Goal: Task Accomplishment & Management: Use online tool/utility

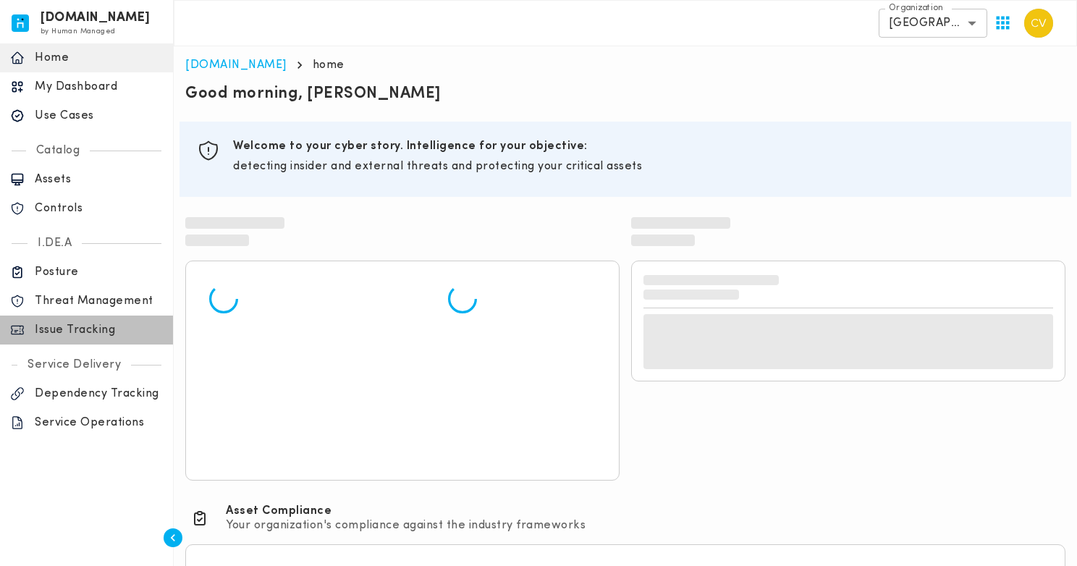
click at [72, 331] on p "Issue Tracking" at bounding box center [99, 330] width 128 height 14
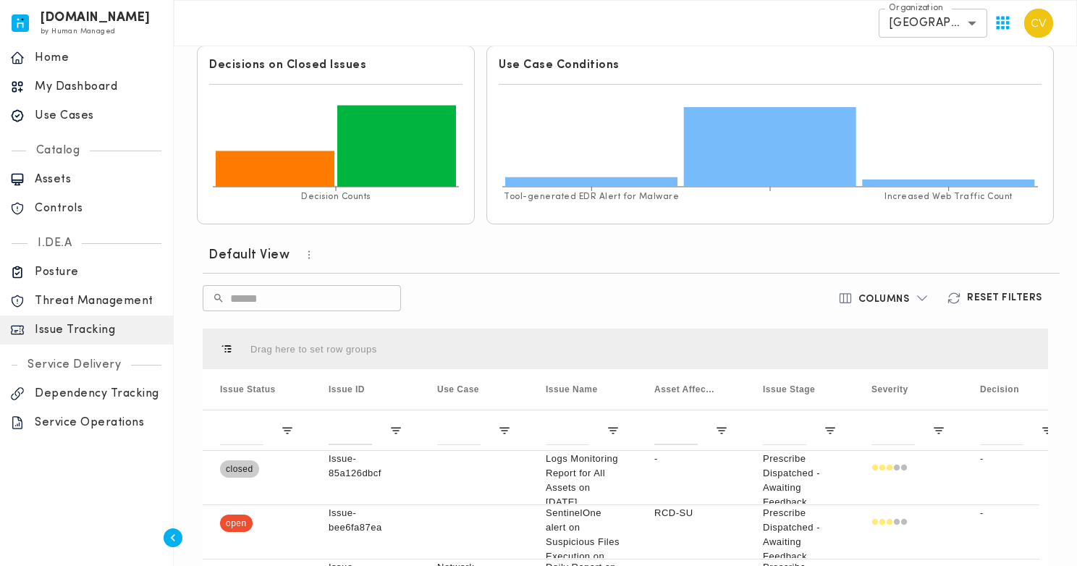
scroll to position [375, 0]
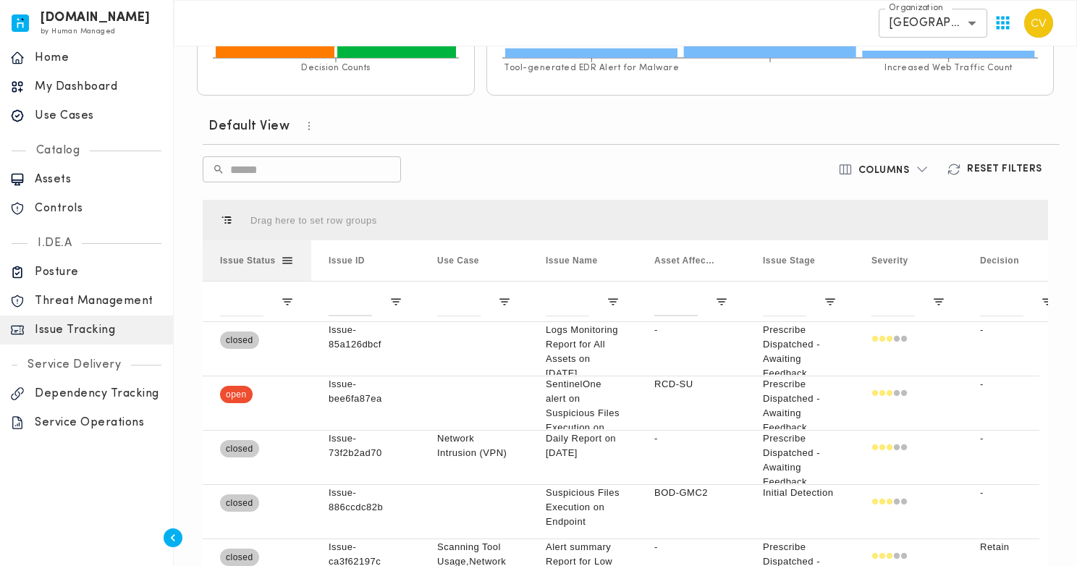
click at [291, 260] on span at bounding box center [287, 260] width 13 height 13
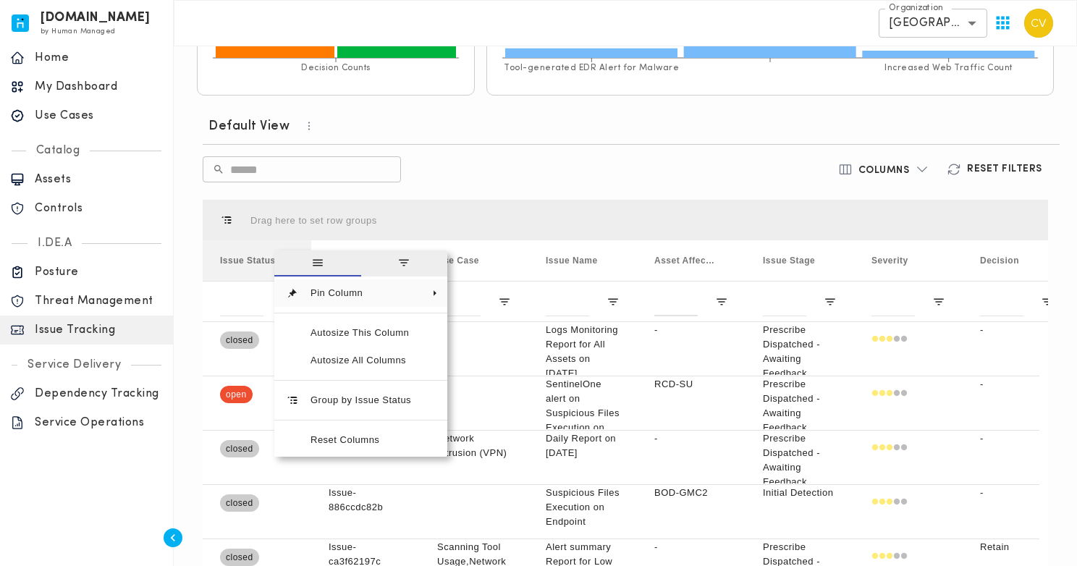
click at [291, 260] on span "general" at bounding box center [317, 263] width 87 height 26
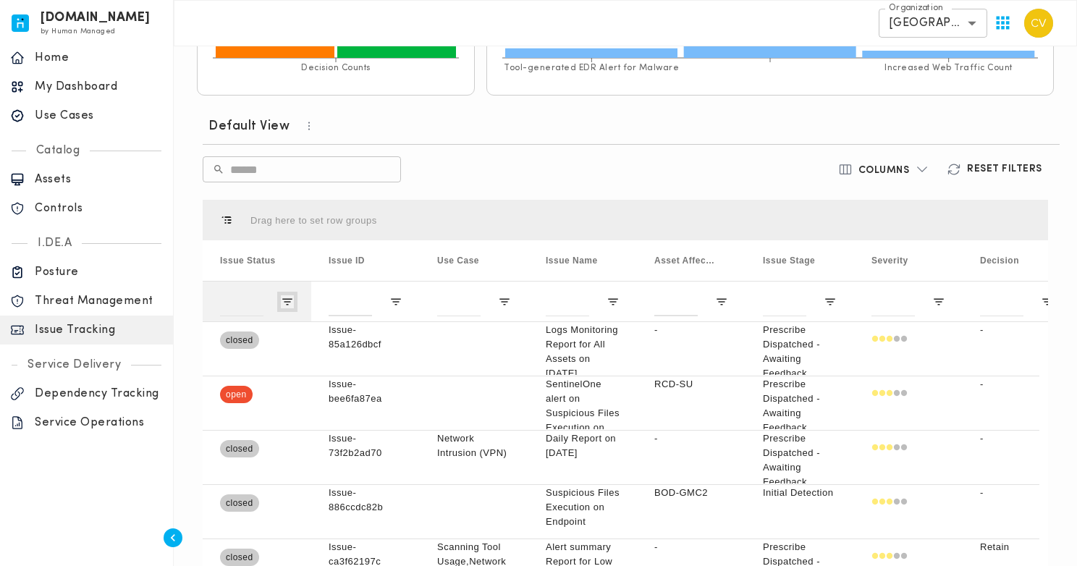
click at [286, 302] on span "Open Filter Menu" at bounding box center [287, 301] width 13 height 13
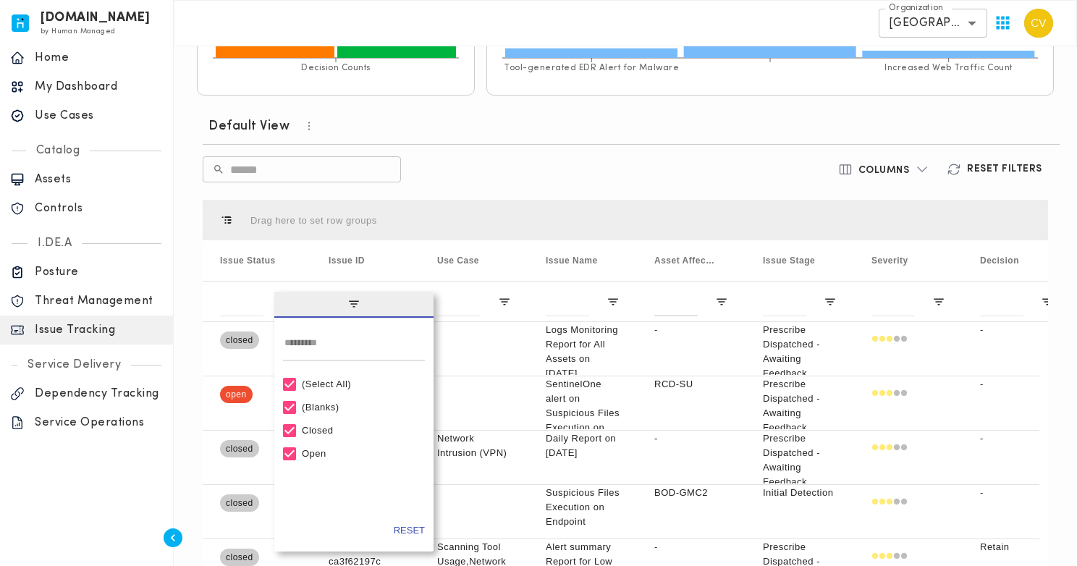
click at [315, 382] on div "(Select All)" at bounding box center [360, 383] width 117 height 11
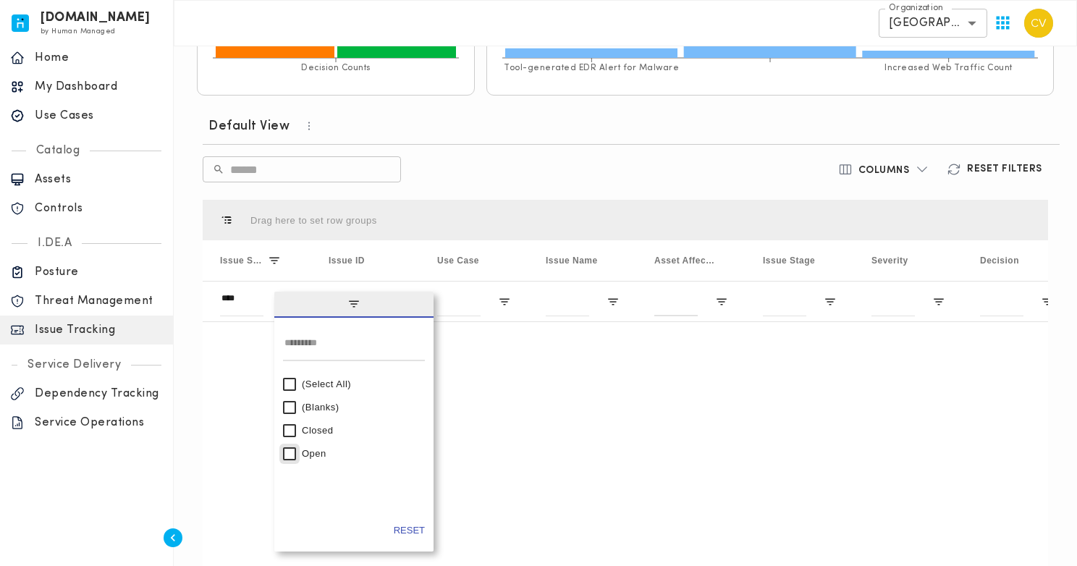
type input "********"
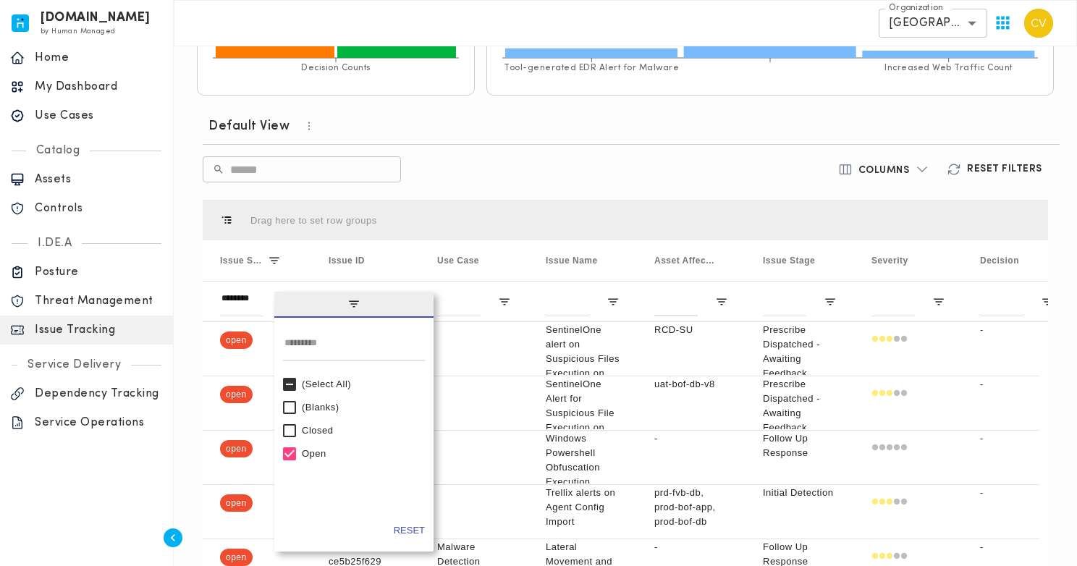
click at [506, 177] on div "​ ​" at bounding box center [486, 169] width 567 height 26
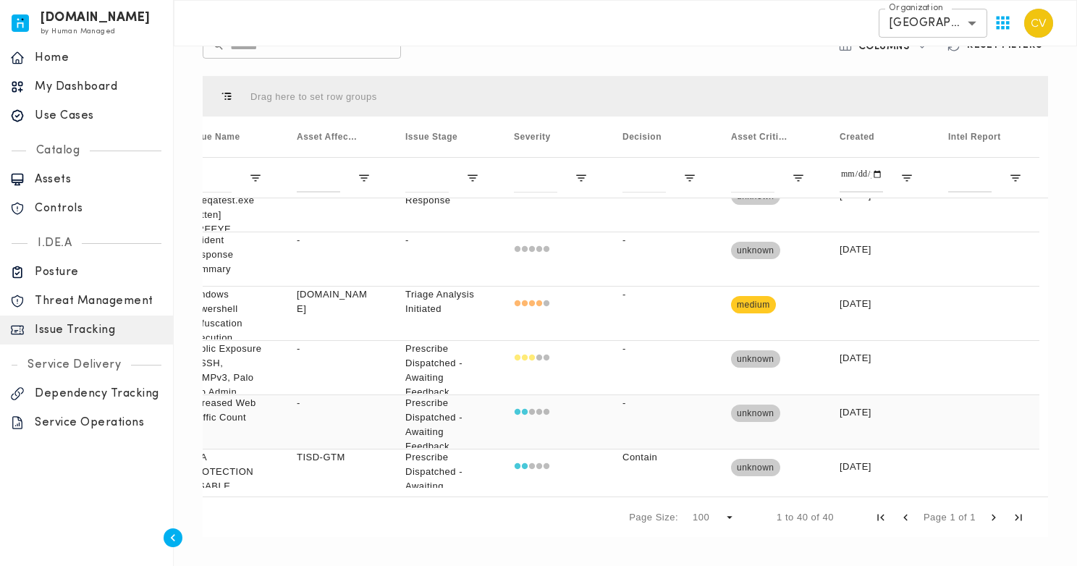
scroll to position [1789, 0]
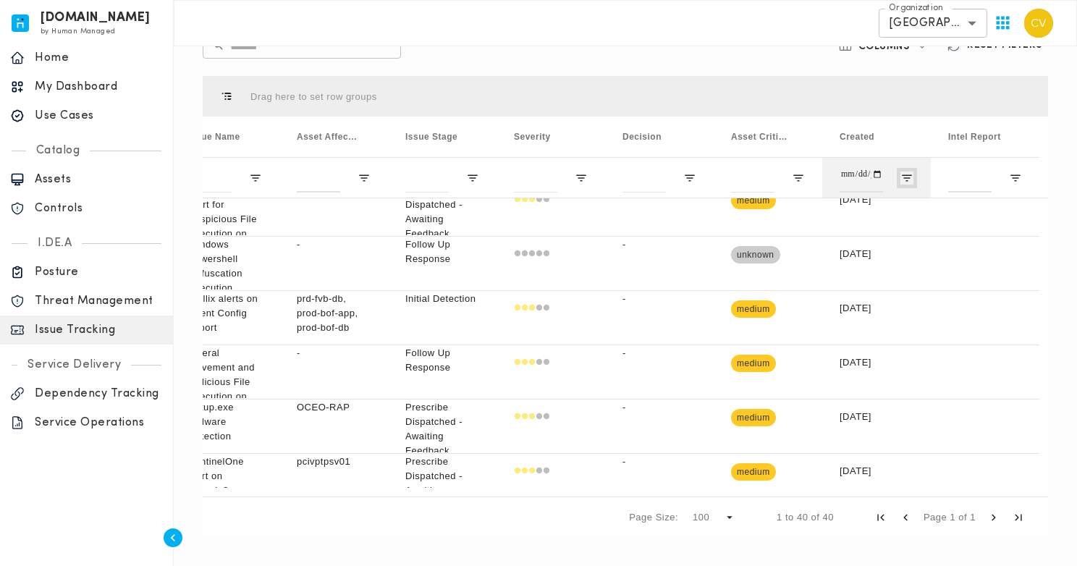
click at [906, 179] on span "Open Filter Menu" at bounding box center [906, 177] width 13 height 13
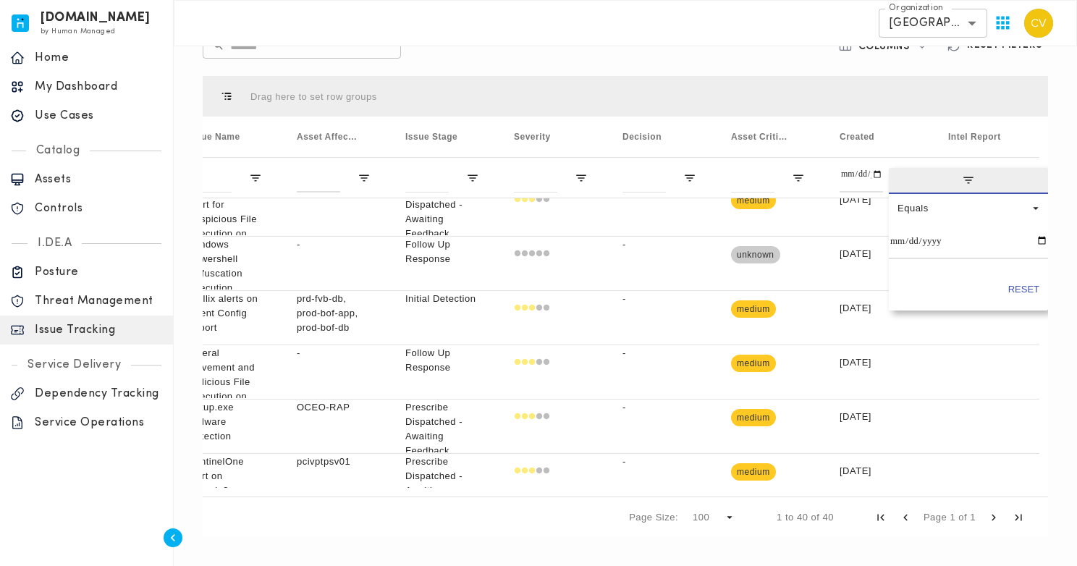
click at [967, 101] on div "Drag here to set row groups" at bounding box center [625, 96] width 845 height 41
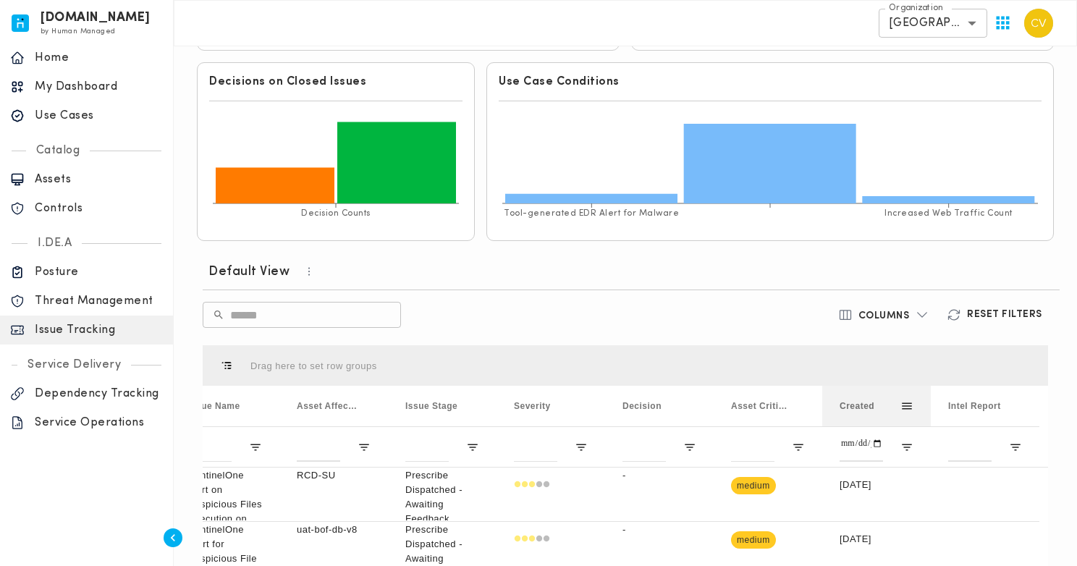
click at [909, 406] on span at bounding box center [906, 405] width 13 height 13
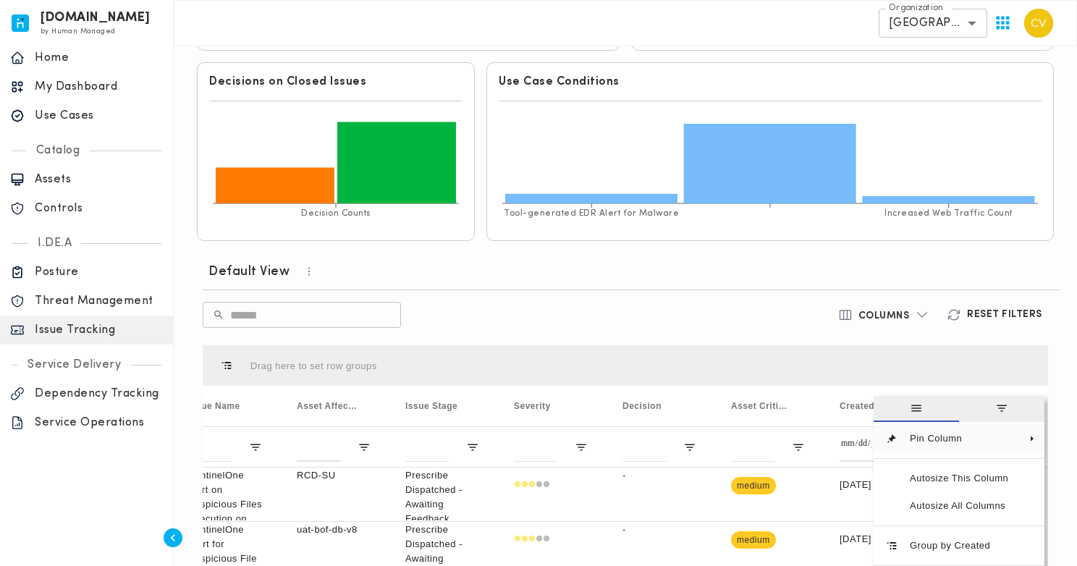
click at [889, 357] on div "Drag here to set row groups" at bounding box center [625, 365] width 845 height 41
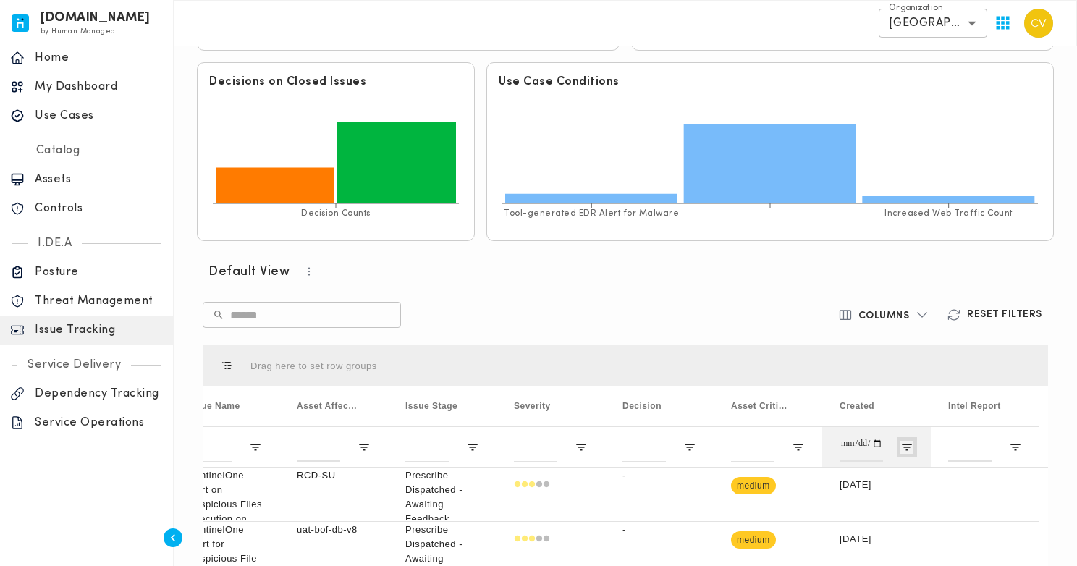
click at [906, 444] on span "Open Filter Menu" at bounding box center [906, 447] width 13 height 13
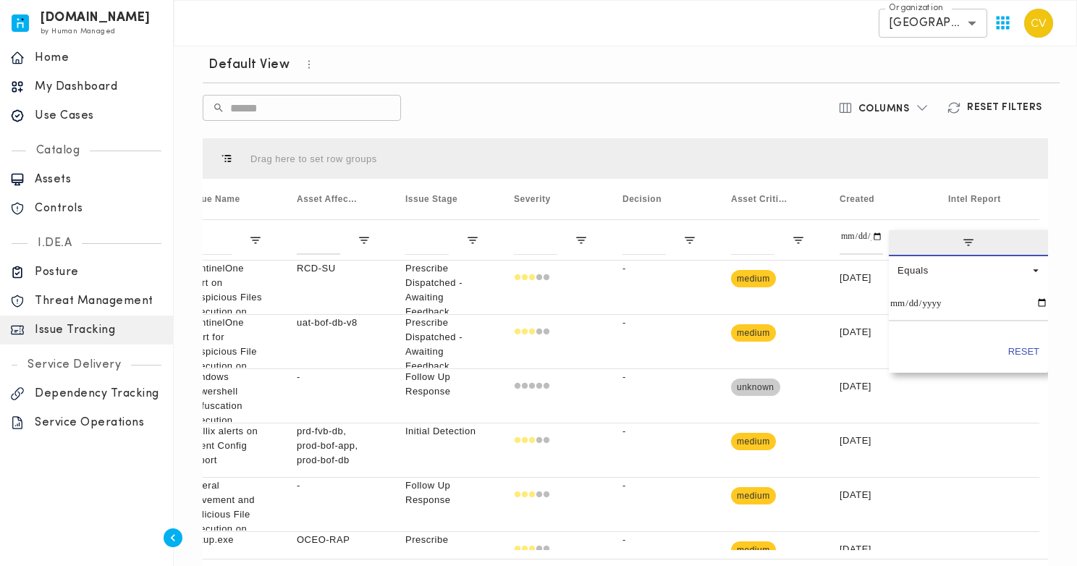
click at [792, 152] on div "Drag here to set row groups" at bounding box center [625, 158] width 845 height 41
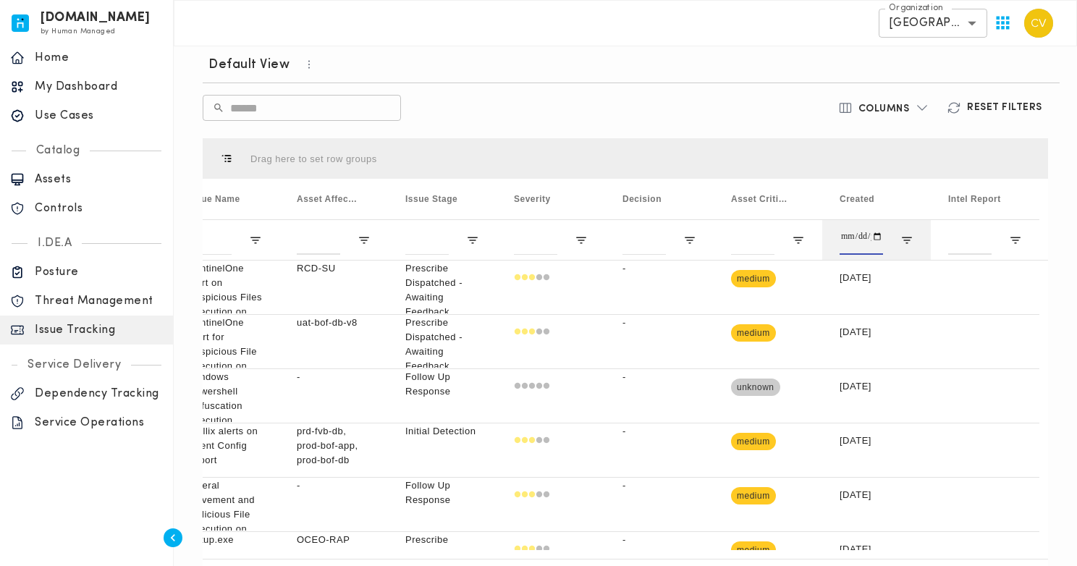
click at [849, 238] on input "Created Filter Input" at bounding box center [860, 240] width 43 height 29
click at [877, 164] on div "Drag here to set row groups" at bounding box center [625, 158] width 845 height 41
click at [907, 239] on span "Open Filter Menu" at bounding box center [906, 240] width 13 height 13
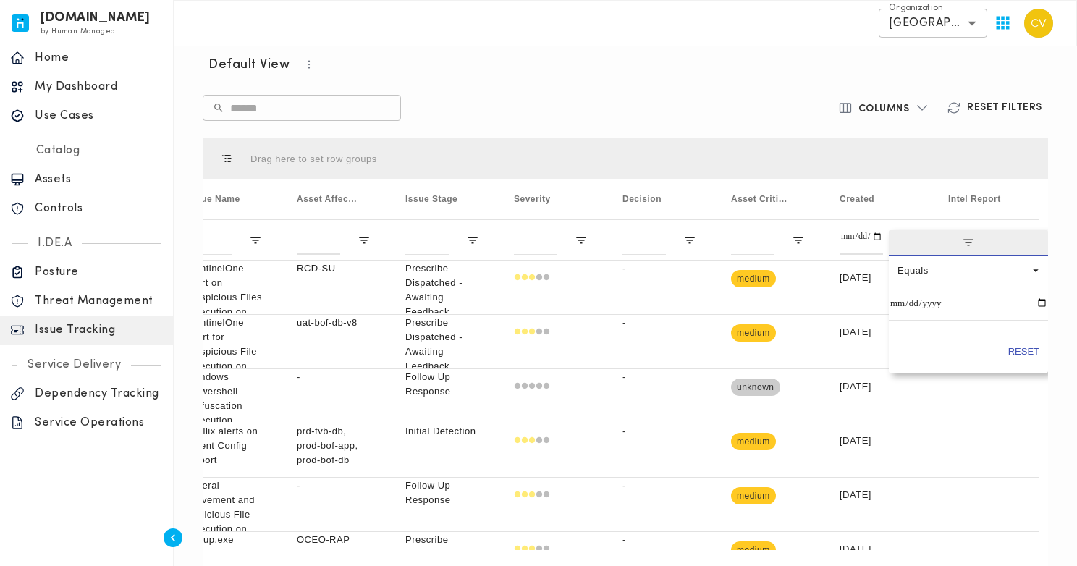
click at [794, 145] on div "Drag here to set row groups" at bounding box center [625, 158] width 845 height 41
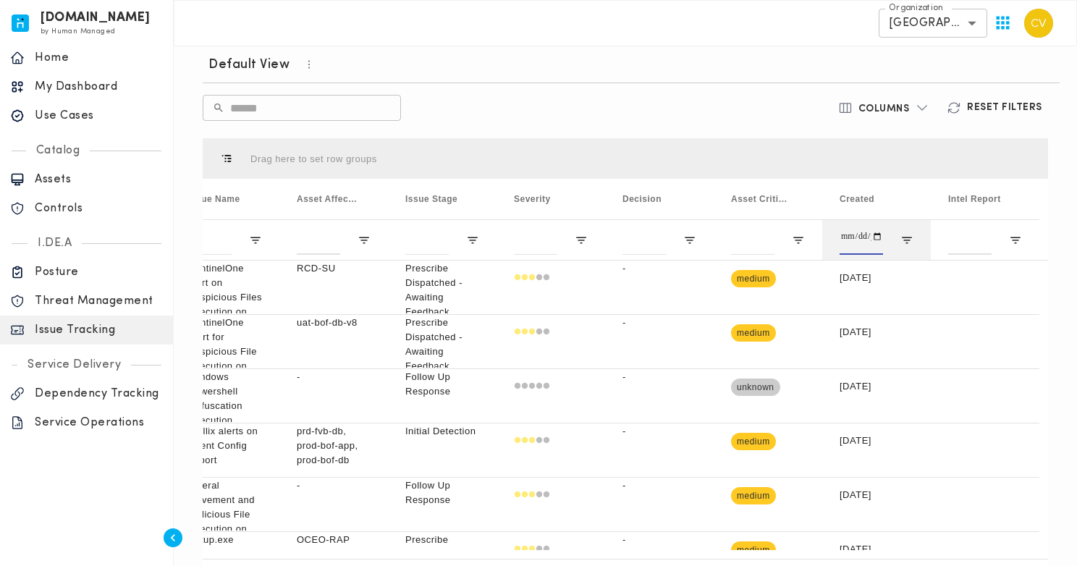
click at [861, 237] on input "Created Filter Input" at bounding box center [860, 240] width 43 height 29
click at [899, 237] on div at bounding box center [876, 239] width 109 height 41
click at [910, 238] on span "Open Filter Menu" at bounding box center [906, 240] width 13 height 13
click at [910, 238] on span "filter" at bounding box center [967, 243] width 159 height 26
click at [883, 200] on div "Created" at bounding box center [869, 198] width 61 height 33
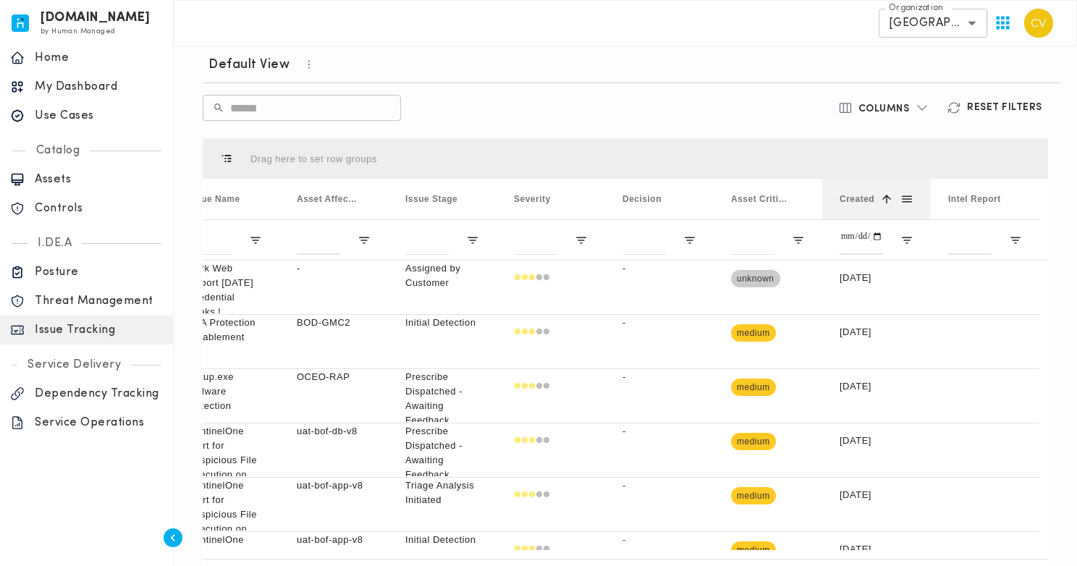
click at [909, 200] on span at bounding box center [906, 198] width 13 height 13
click at [909, 200] on span "general" at bounding box center [928, 202] width 80 height 26
click at [799, 135] on div "Press ENTER to sort. Press ALT DOWN to open column menu Drag here to set row gr…" at bounding box center [625, 368] width 857 height 472
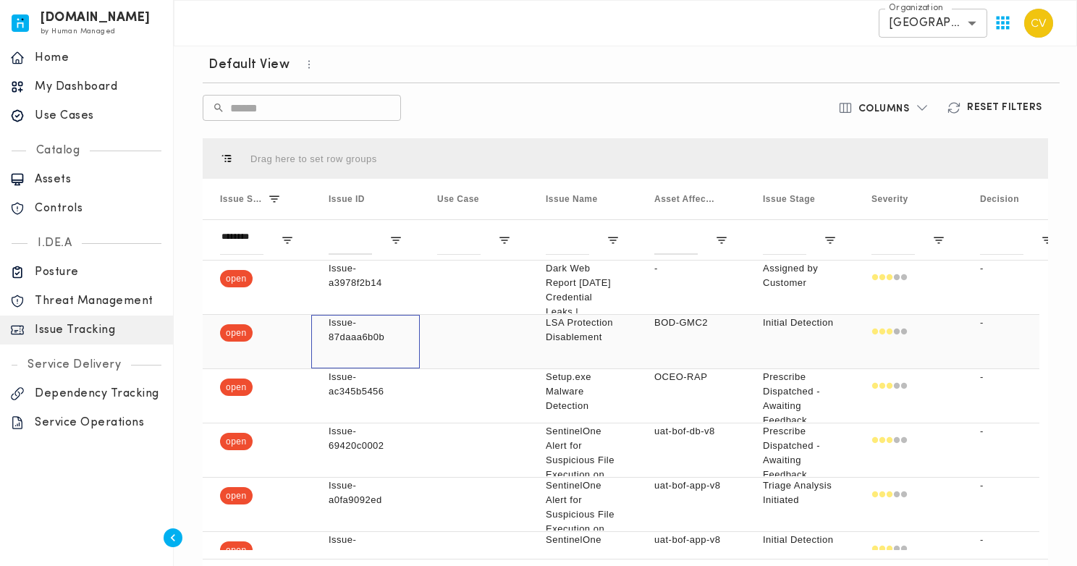
drag, startPoint x: 391, startPoint y: 336, endPoint x: 327, endPoint y: 332, distance: 63.8
click at [326, 332] on div "Issue-87daaa6b0b" at bounding box center [365, 342] width 109 height 54
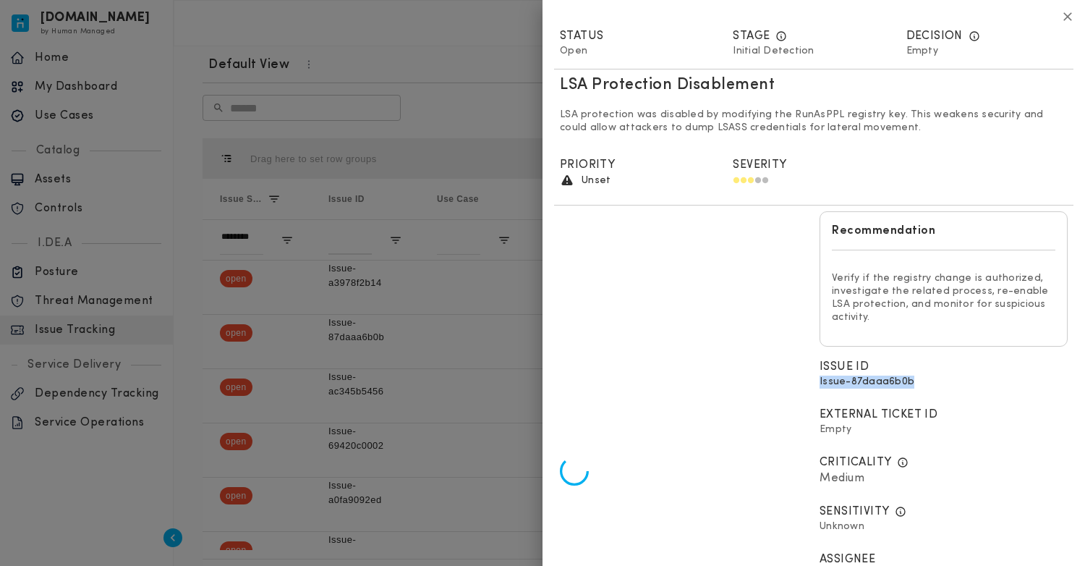
drag, startPoint x: 909, startPoint y: 383, endPoint x: 816, endPoint y: 384, distance: 93.3
click at [820, 384] on div "Issue ID Issue-87daaa6b0b" at bounding box center [944, 376] width 248 height 36
copy span "Issue-87daaa6b0b"
click at [1064, 20] on icon "button" at bounding box center [1068, 16] width 9 height 9
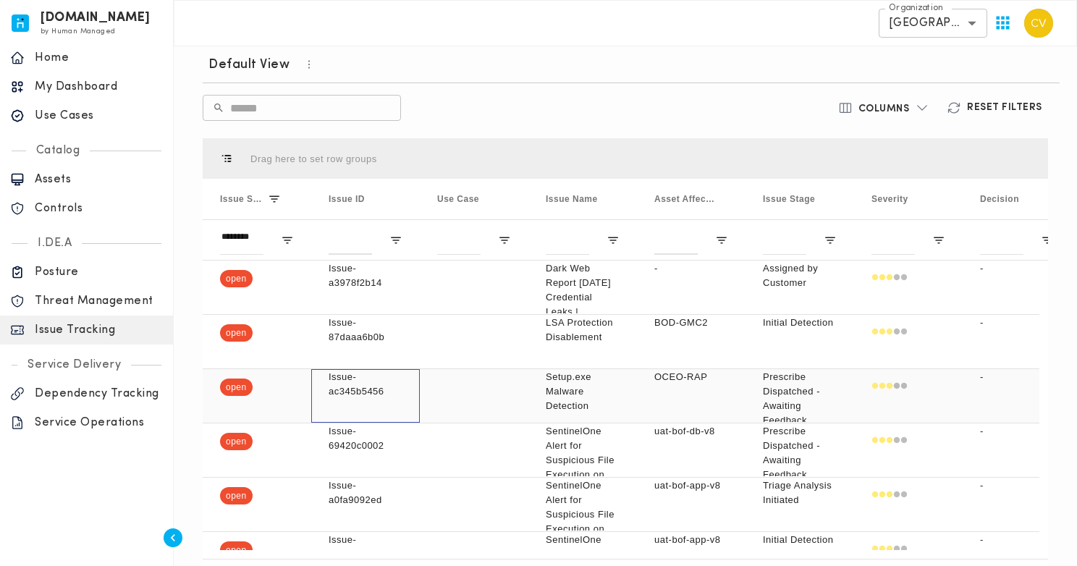
drag, startPoint x: 396, startPoint y: 394, endPoint x: 330, endPoint y: 383, distance: 66.8
click at [330, 383] on p "Issue-ac345b5456" at bounding box center [365, 384] width 74 height 29
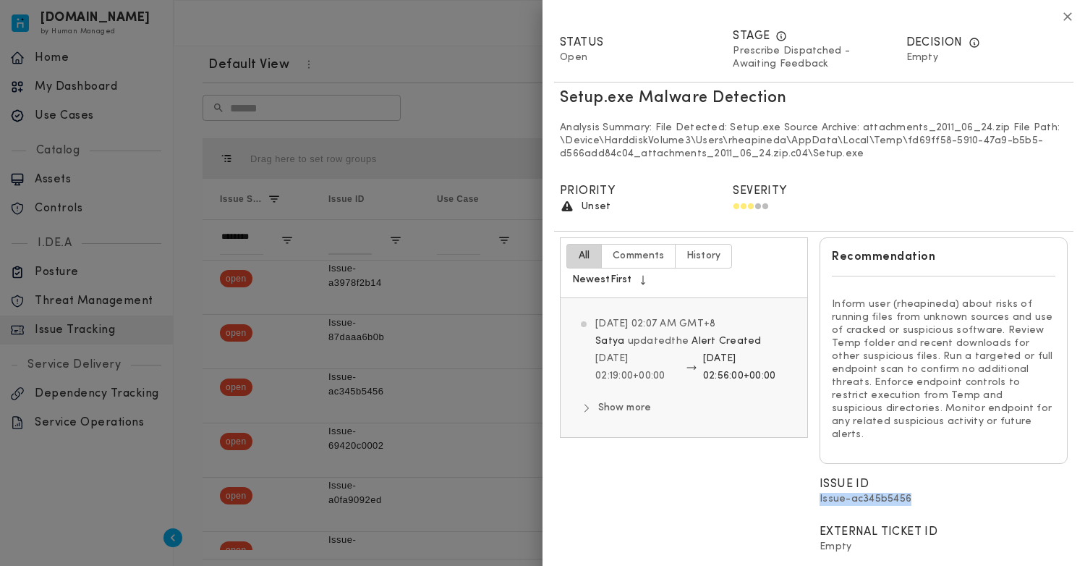
drag, startPoint x: 909, startPoint y: 485, endPoint x: 814, endPoint y: 485, distance: 95.5
click at [814, 485] on div "Issue ID Issue-ac345b5456" at bounding box center [944, 494] width 260 height 48
copy span "Issue-ac345b5456"
click at [1061, 17] on icon "button" at bounding box center [1068, 16] width 15 height 15
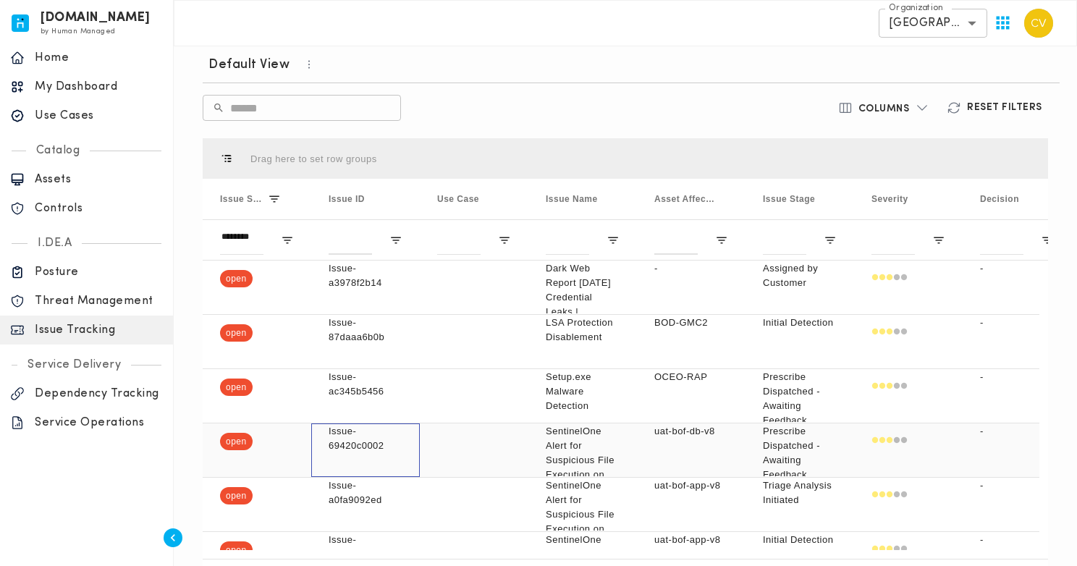
click at [370, 447] on p "Issue-69420c0002" at bounding box center [365, 438] width 74 height 29
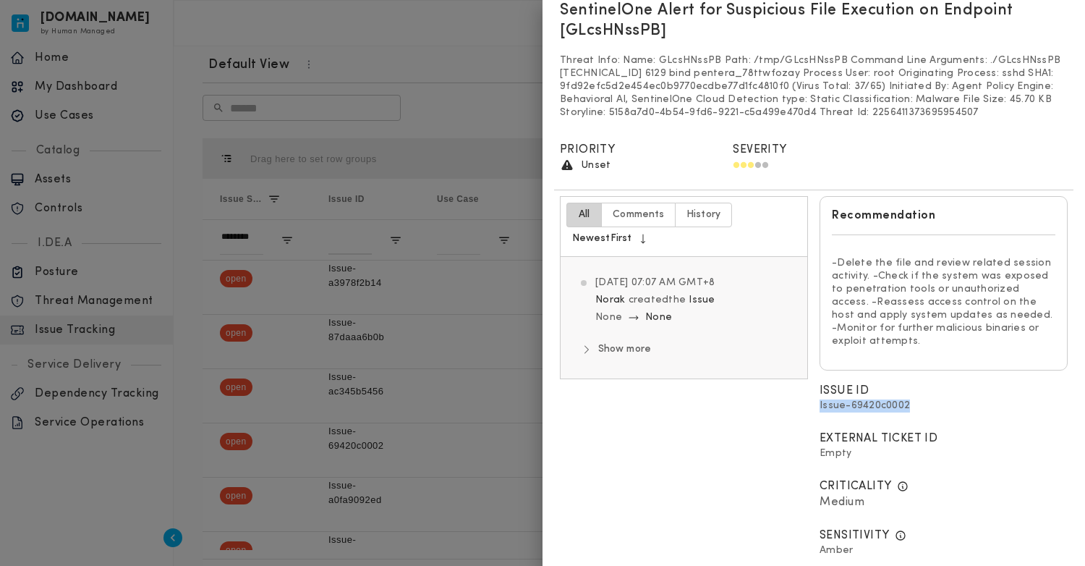
drag, startPoint x: 903, startPoint y: 408, endPoint x: 810, endPoint y: 404, distance: 92.7
click at [814, 404] on div "Issue ID Issue-69420c0002" at bounding box center [944, 400] width 260 height 48
copy span "Issue-69420c0002"
click at [522, 111] on div at bounding box center [542, 283] width 1085 height 566
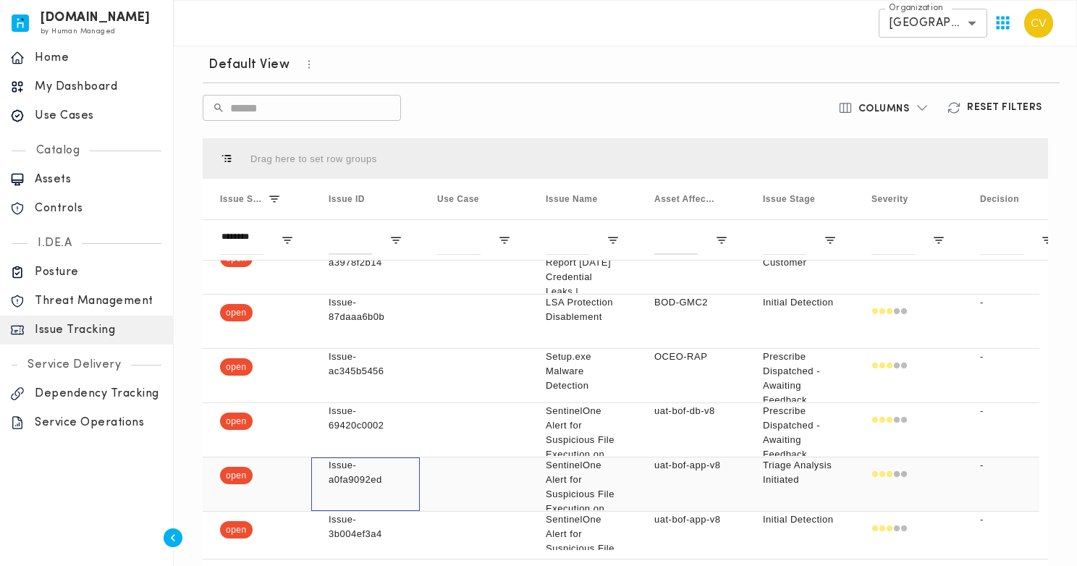
click at [392, 480] on p "Issue-a0fa9092ed" at bounding box center [365, 472] width 74 height 29
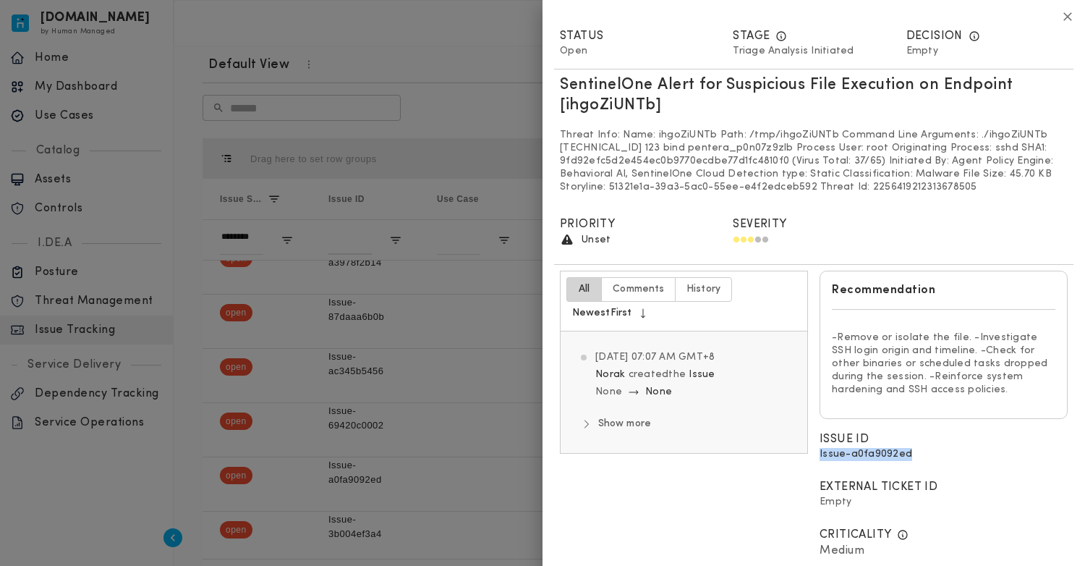
drag, startPoint x: 907, startPoint y: 452, endPoint x: 815, endPoint y: 454, distance: 91.2
click at [820, 454] on div "Issue ID Issue-a0fa9092ed" at bounding box center [944, 448] width 248 height 36
copy span "Issue-a0fa9092ed"
click at [1064, 19] on icon "button" at bounding box center [1068, 16] width 9 height 9
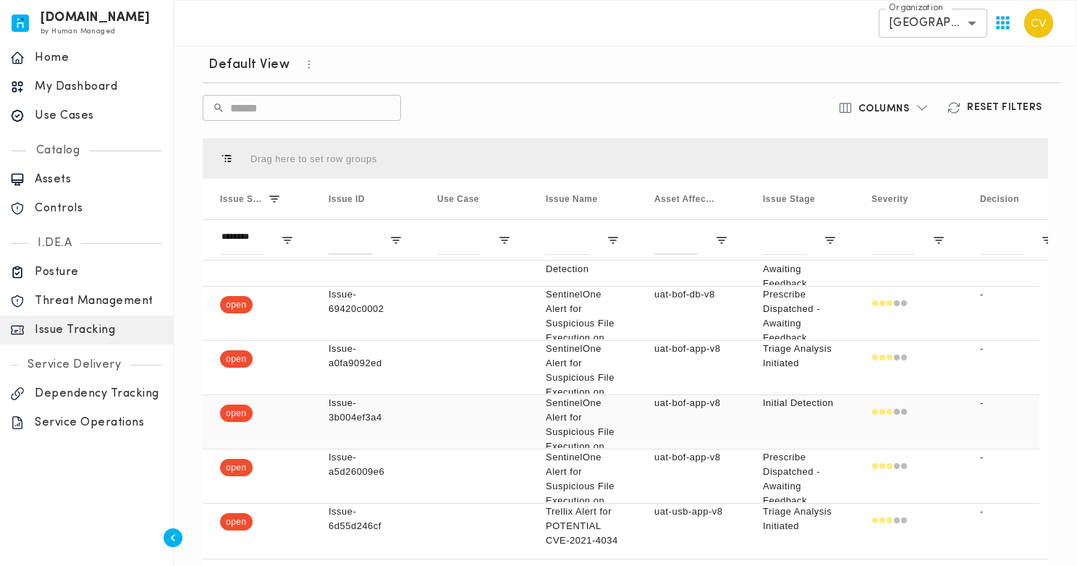
click at [405, 415] on div "Issue-3b004ef3a4" at bounding box center [365, 422] width 109 height 54
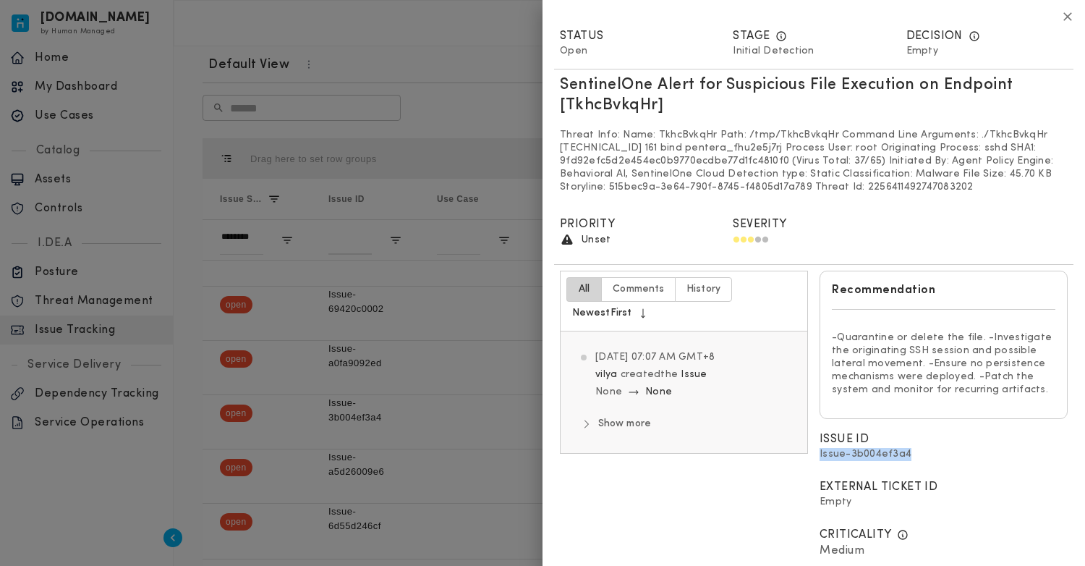
drag, startPoint x: 908, startPoint y: 454, endPoint x: 815, endPoint y: 457, distance: 93.4
click at [815, 457] on div "Issue ID Issue-3b004ef3a4" at bounding box center [944, 449] width 260 height 48
copy span "Issue-3b004ef3a4"
click at [1064, 19] on icon "button" at bounding box center [1068, 16] width 9 height 9
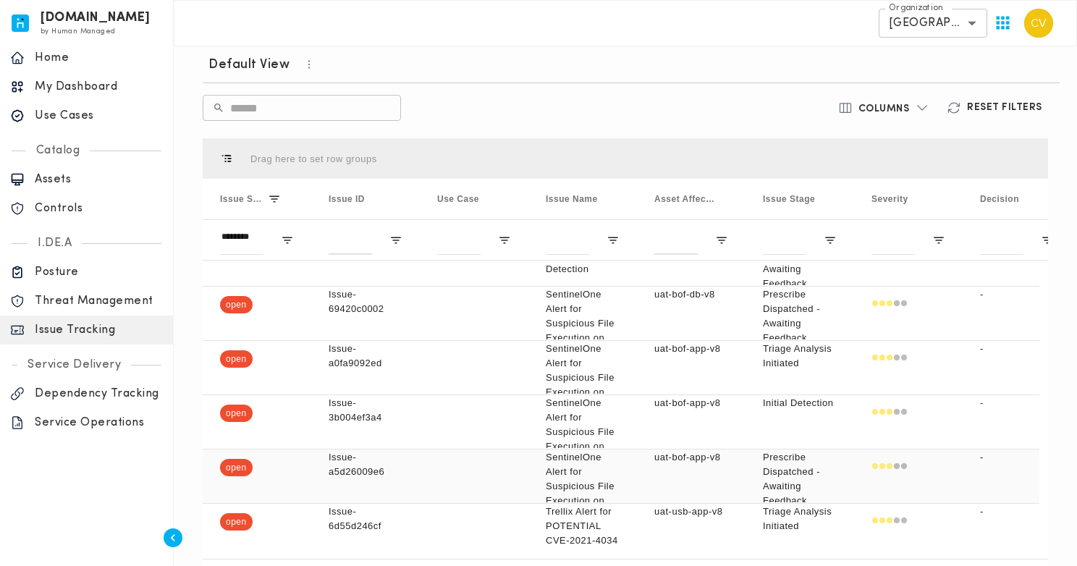
click at [391, 473] on p "Issue-a5d26009e6" at bounding box center [365, 464] width 74 height 29
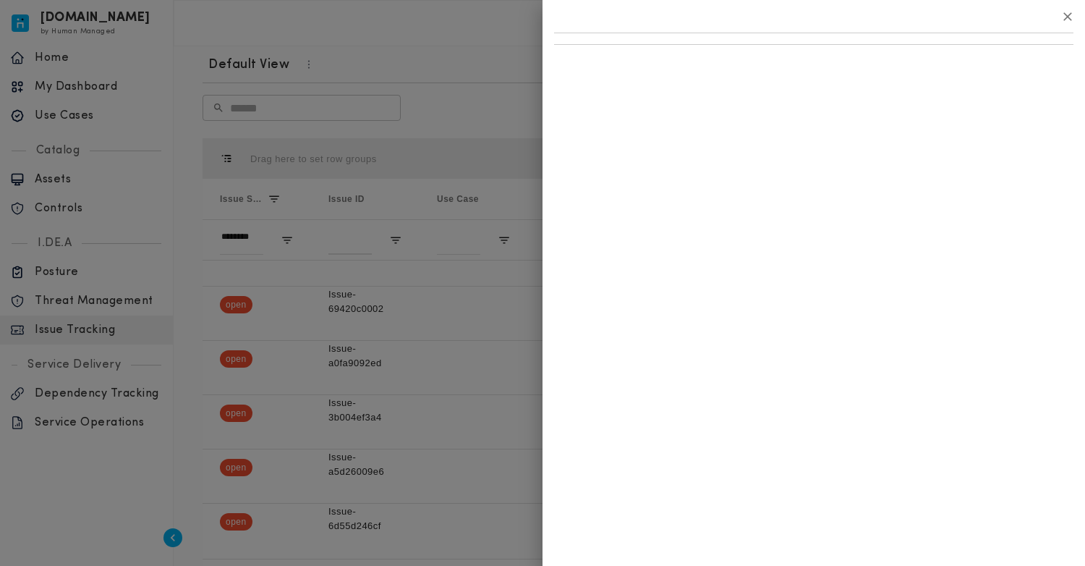
click at [349, 465] on div at bounding box center [542, 283] width 1085 height 566
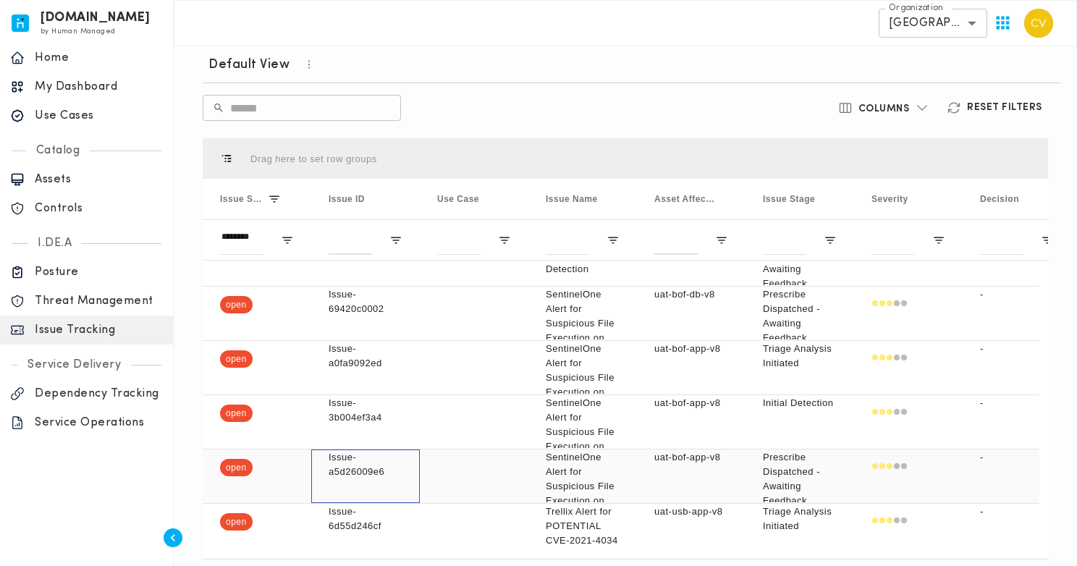
click at [382, 477] on p "Issue-a5d26009e6" at bounding box center [365, 464] width 74 height 29
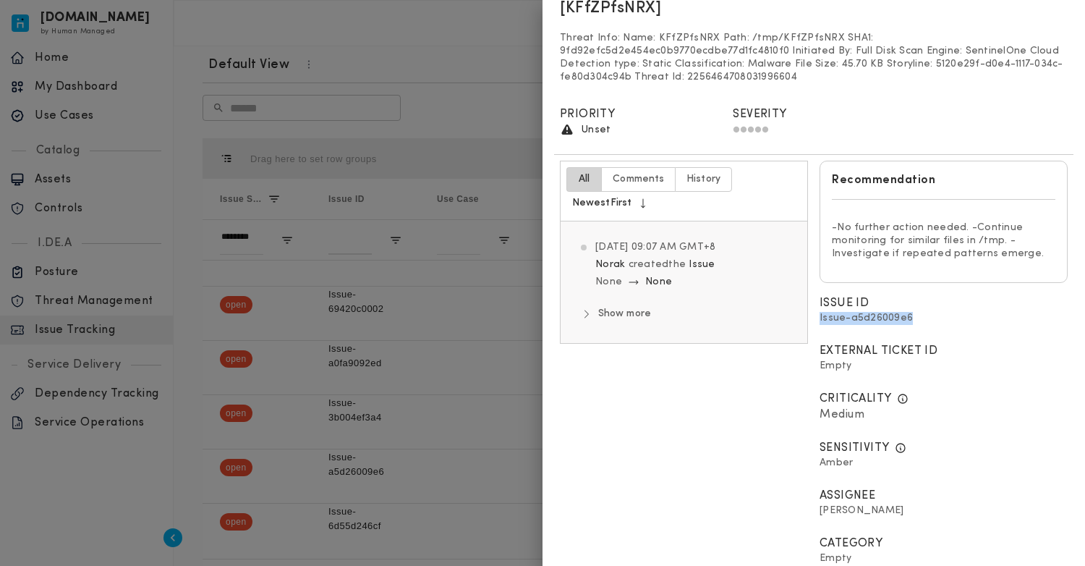
drag, startPoint x: 909, startPoint y: 321, endPoint x: 813, endPoint y: 321, distance: 95.5
click at [814, 321] on div "Issue ID Issue-a5d26009e6" at bounding box center [944, 313] width 260 height 48
copy span "Issue-a5d26009e6"
click at [455, 454] on div at bounding box center [542, 283] width 1085 height 566
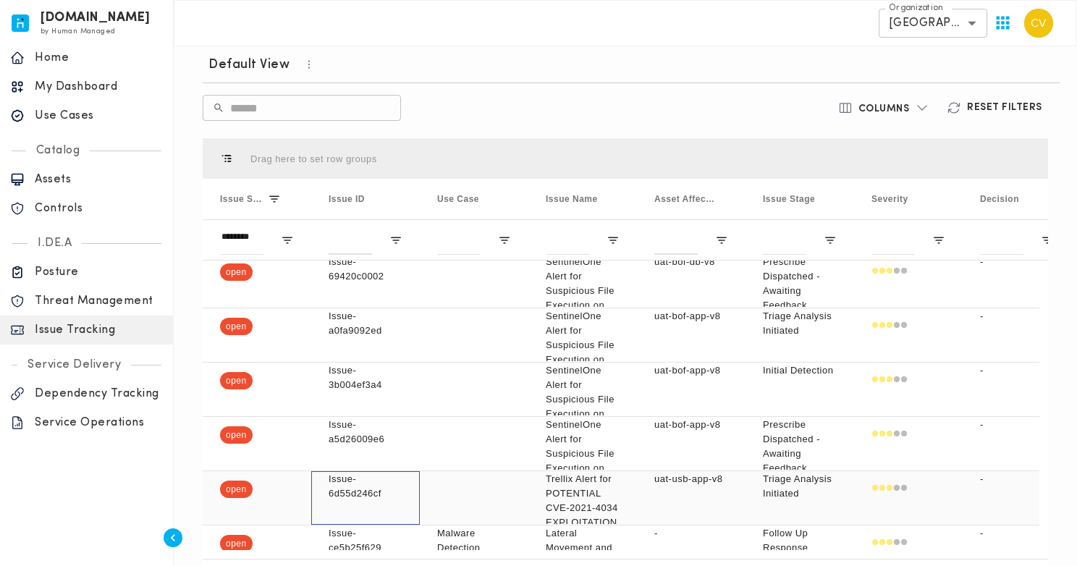
click at [352, 492] on p "Issue-6d55d246cf" at bounding box center [365, 486] width 74 height 29
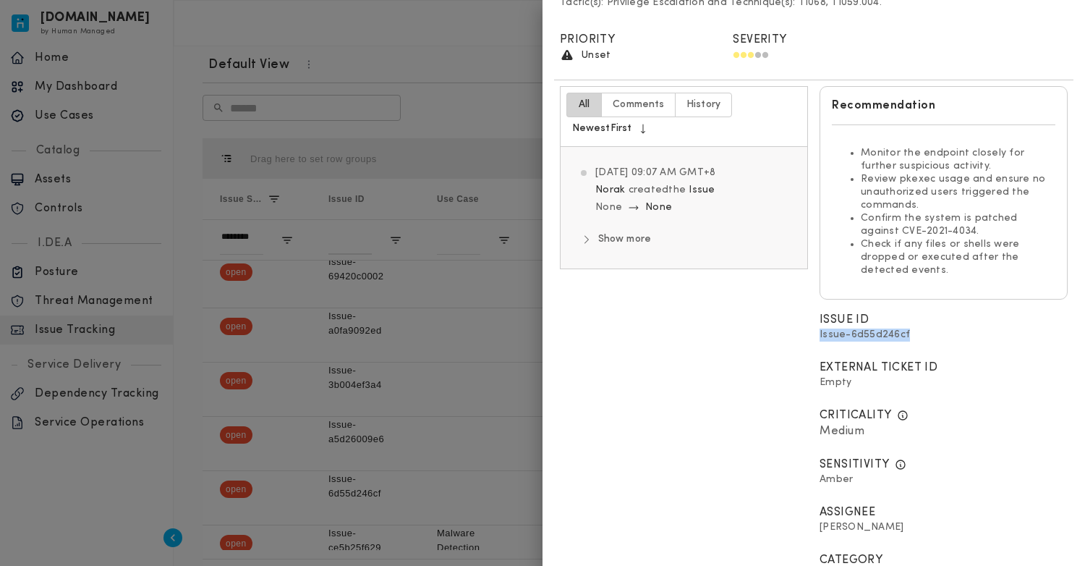
drag, startPoint x: 908, startPoint y: 334, endPoint x: 811, endPoint y: 334, distance: 96.9
click at [814, 334] on div "Issue ID Issue-6d55d246cf" at bounding box center [944, 329] width 260 height 48
copy span "Issue-6d55d246cf"
click at [454, 57] on div at bounding box center [542, 283] width 1085 height 566
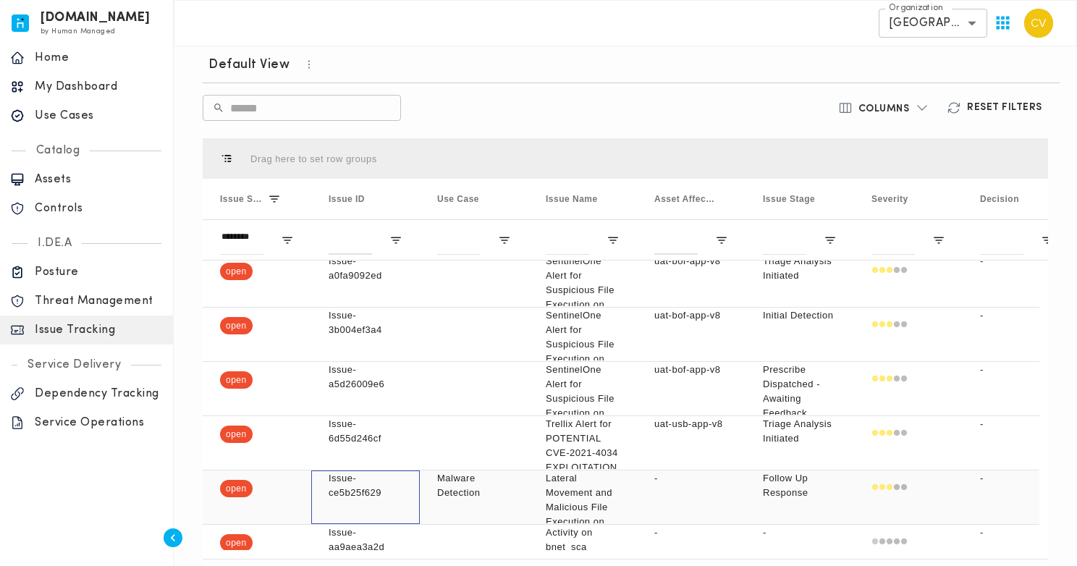
click at [383, 485] on p "Issue-ce5b25f629" at bounding box center [365, 485] width 74 height 29
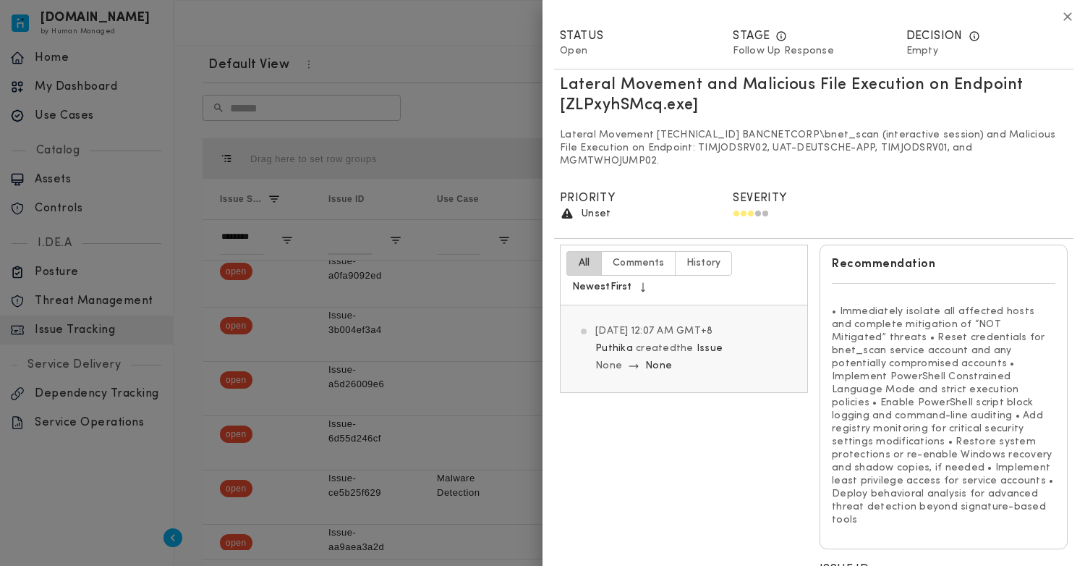
scroll to position [127, 0]
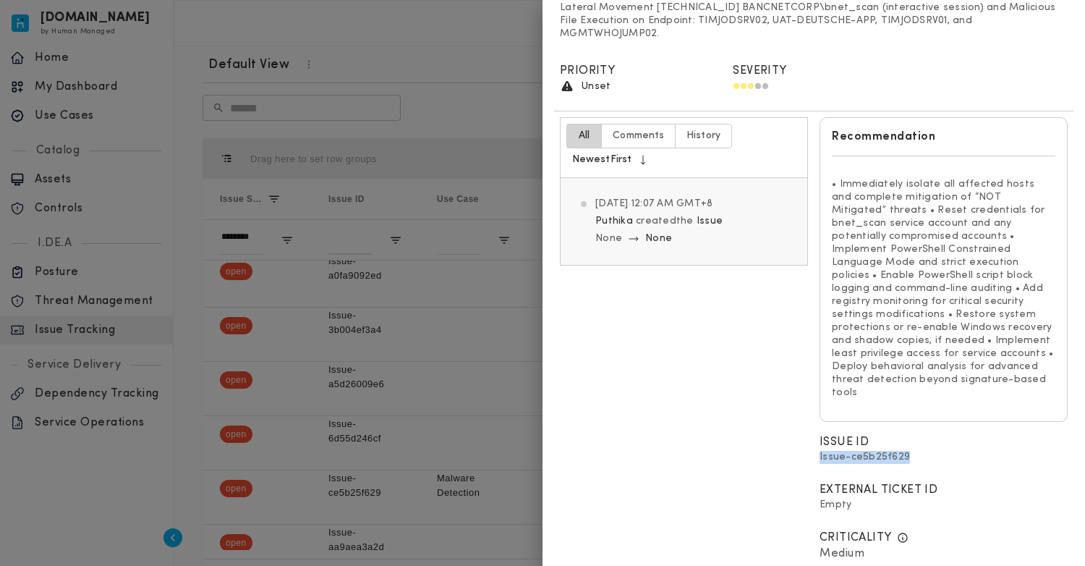
drag, startPoint x: 904, startPoint y: 432, endPoint x: 810, endPoint y: 433, distance: 93.3
click at [814, 433] on div "Issue ID Issue-ce5b25f629" at bounding box center [944, 452] width 260 height 48
copy span "Issue-ce5b25f629"
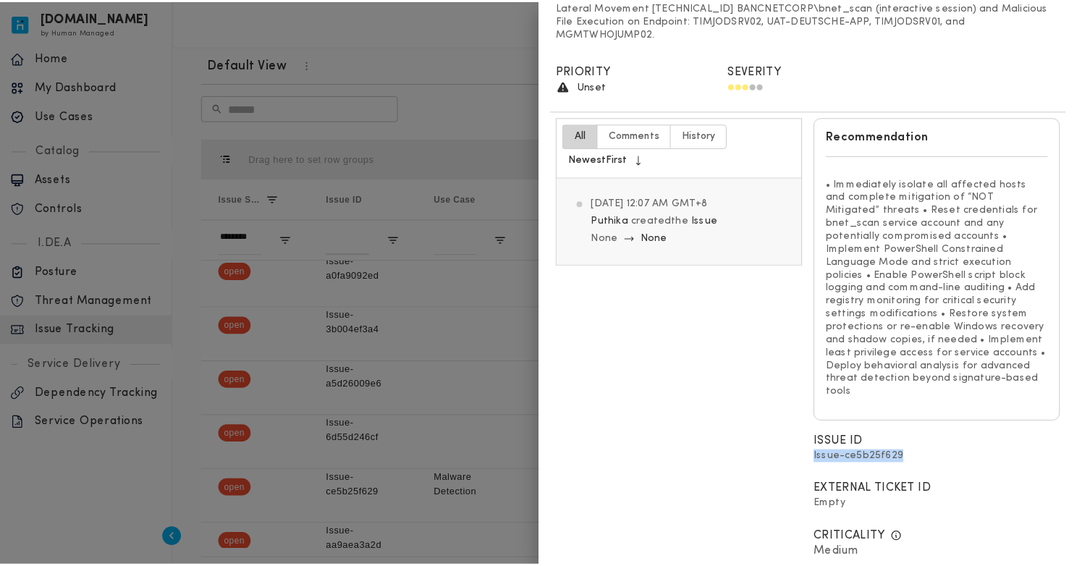
scroll to position [0, 0]
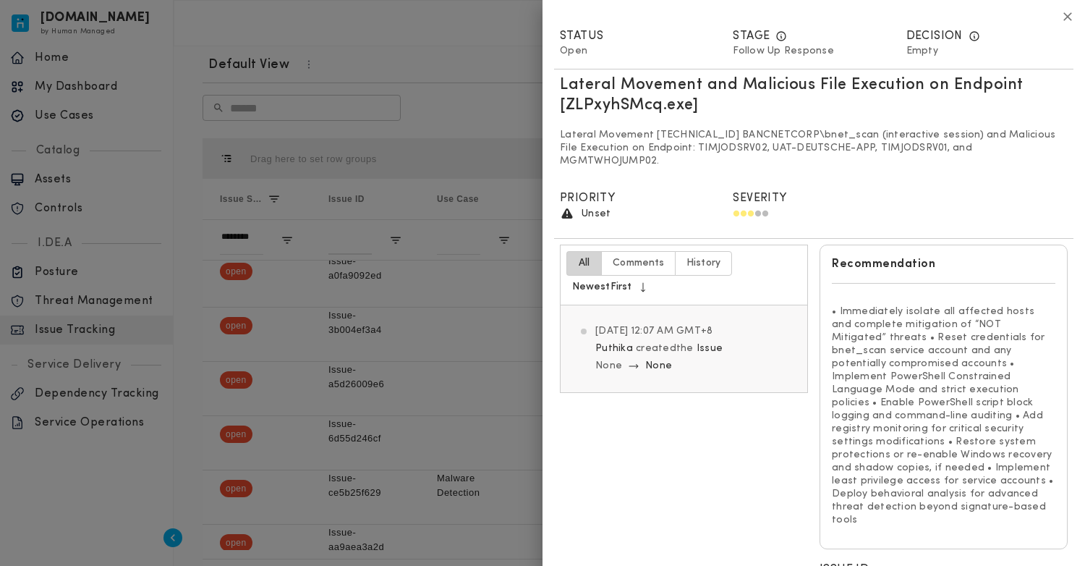
click at [1061, 17] on icon "button" at bounding box center [1068, 16] width 15 height 15
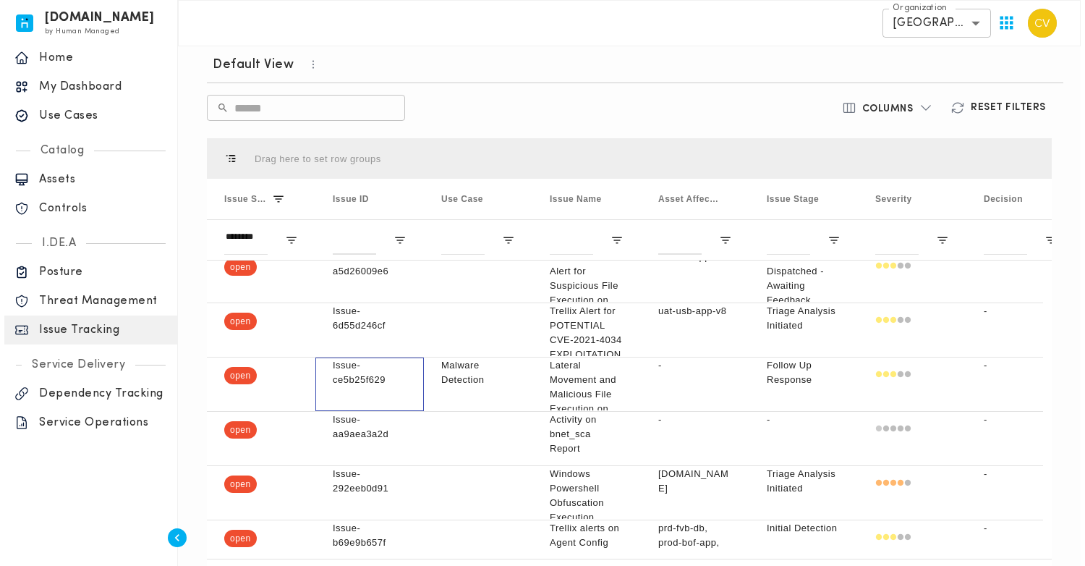
scroll to position [337, 0]
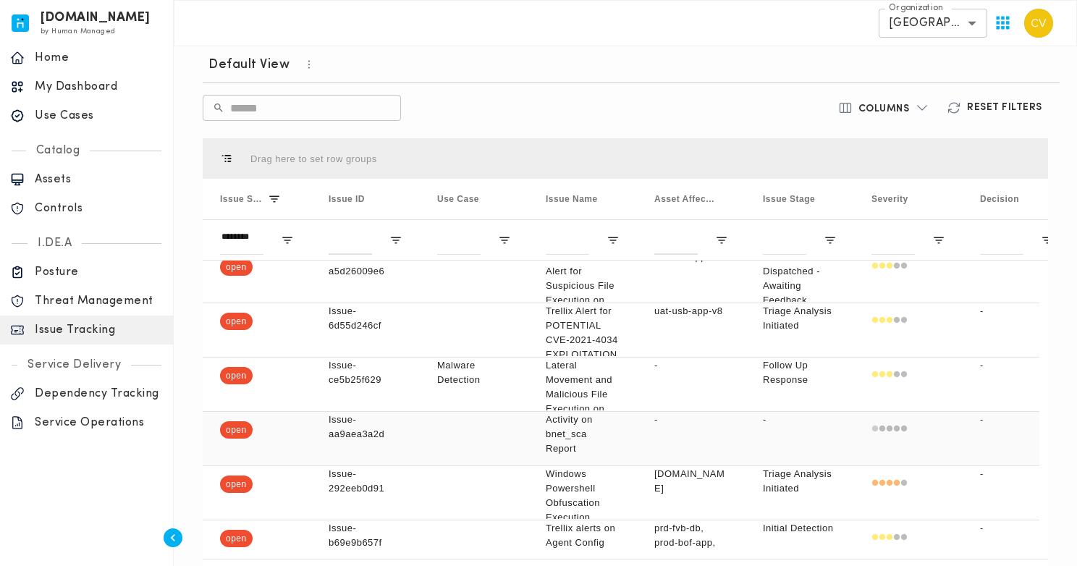
click at [367, 438] on p "Issue-aa9aea3a2d" at bounding box center [365, 426] width 74 height 29
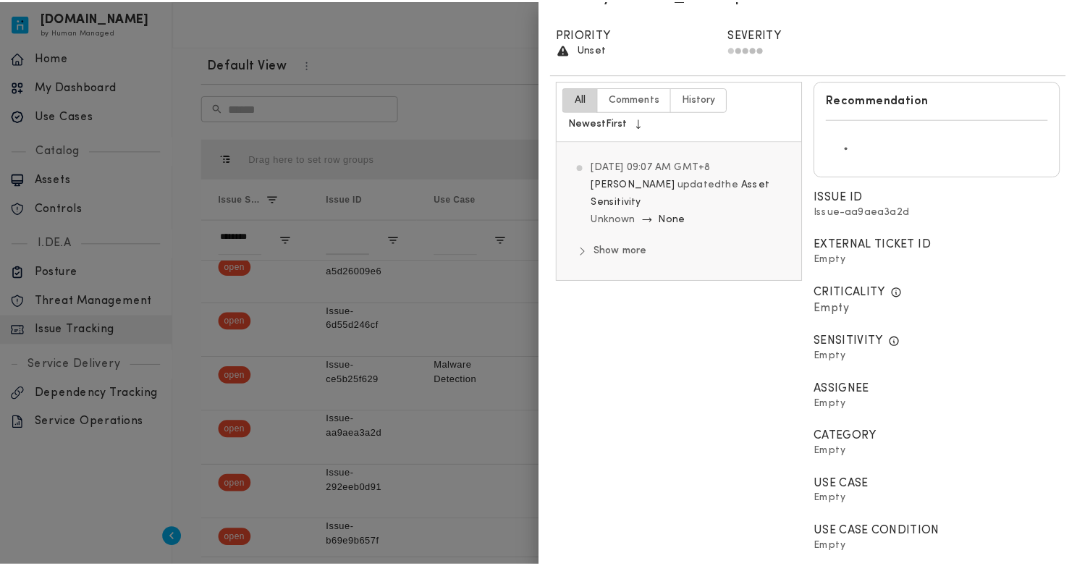
scroll to position [0, 0]
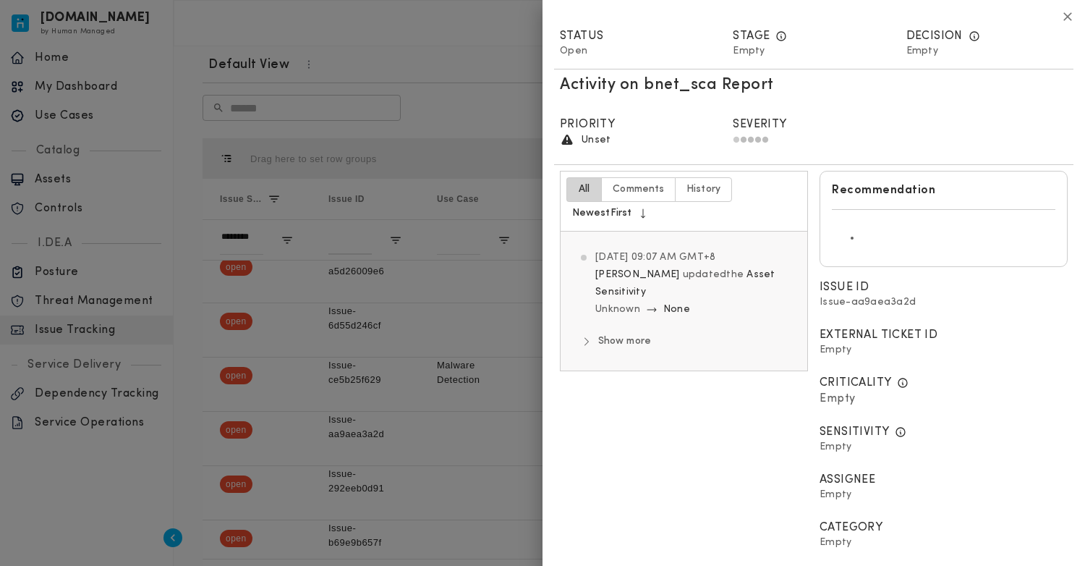
click at [1061, 12] on icon "button" at bounding box center [1068, 16] width 15 height 15
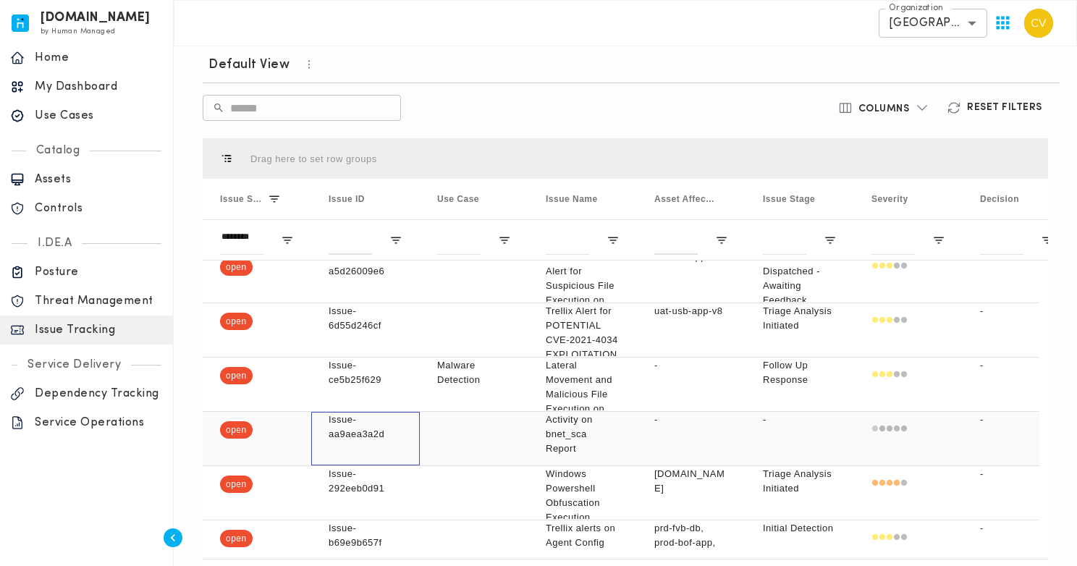
click at [344, 441] on p "Issue-aa9aea3a2d" at bounding box center [365, 426] width 74 height 29
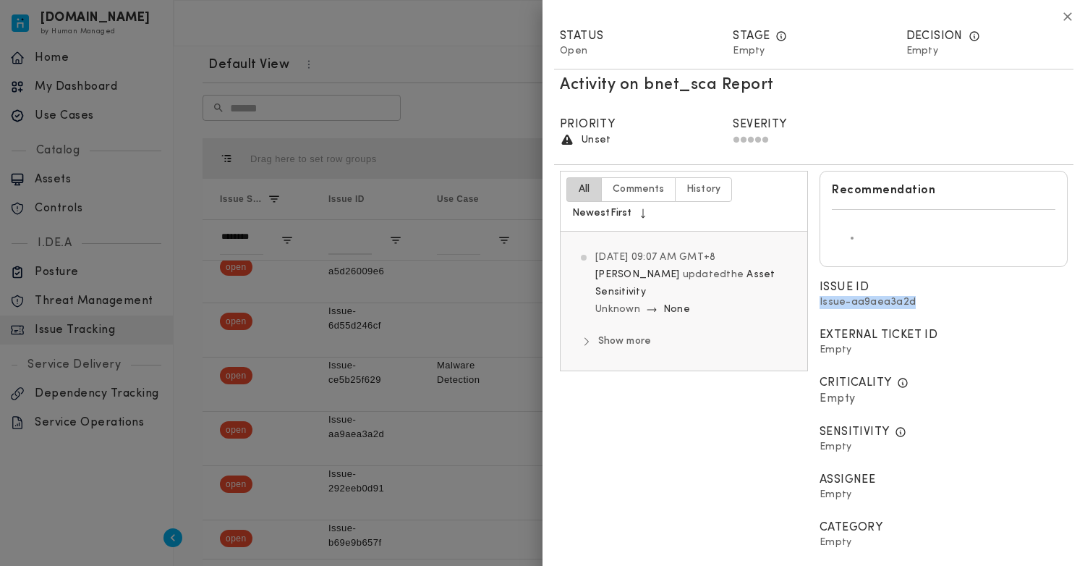
drag, startPoint x: 909, startPoint y: 303, endPoint x: 814, endPoint y: 303, distance: 95.5
click at [814, 303] on div "Issue ID Issue-aa9aea3a2d" at bounding box center [944, 297] width 260 height 48
copy span "Issue-aa9aea3a2d"
click at [1062, 18] on icon "button" at bounding box center [1068, 16] width 15 height 15
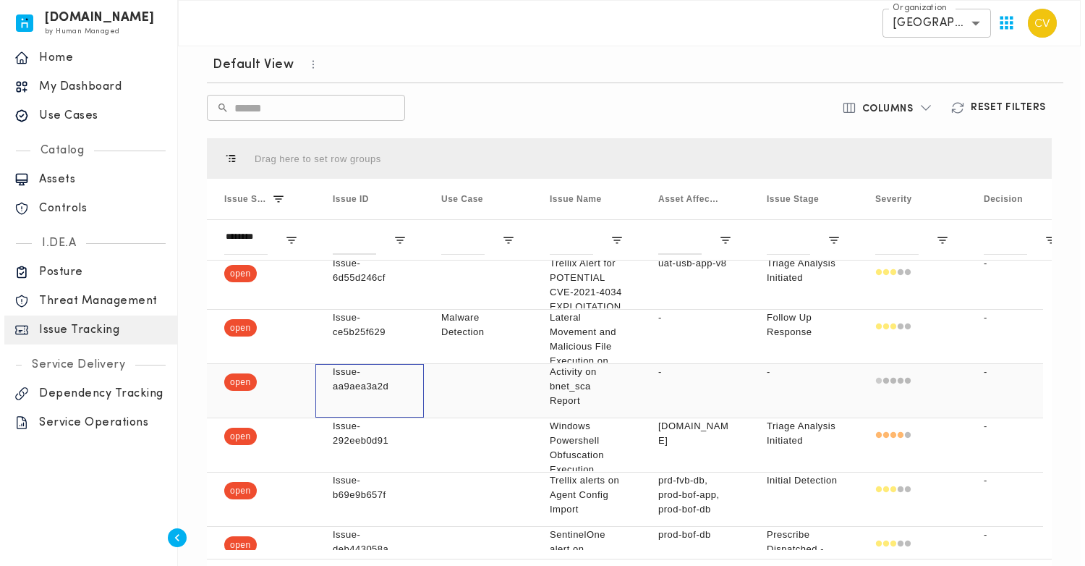
scroll to position [388, 0]
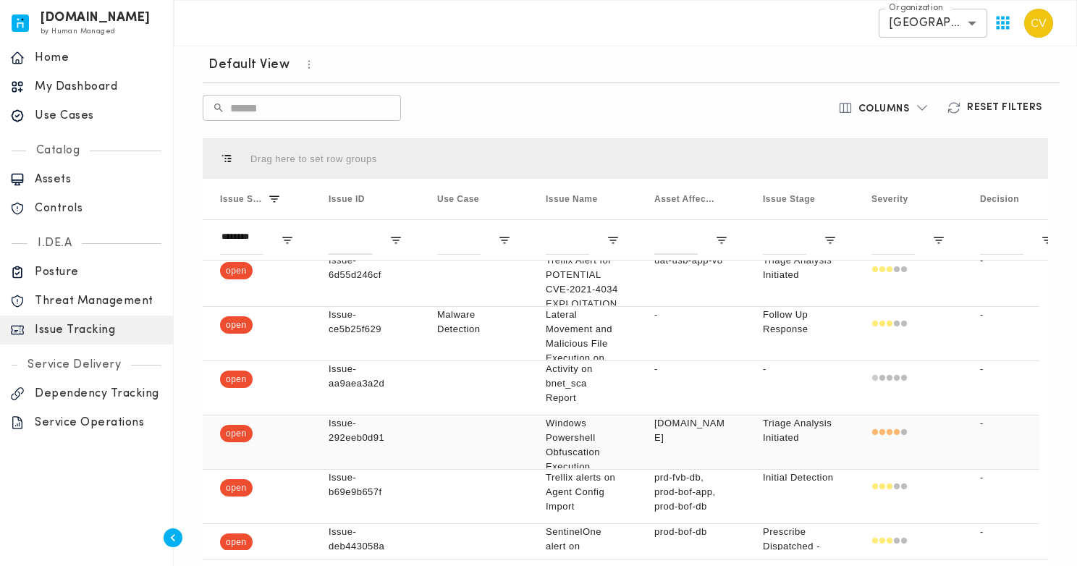
click at [359, 437] on p "Issue-292eeb0d91" at bounding box center [365, 430] width 74 height 29
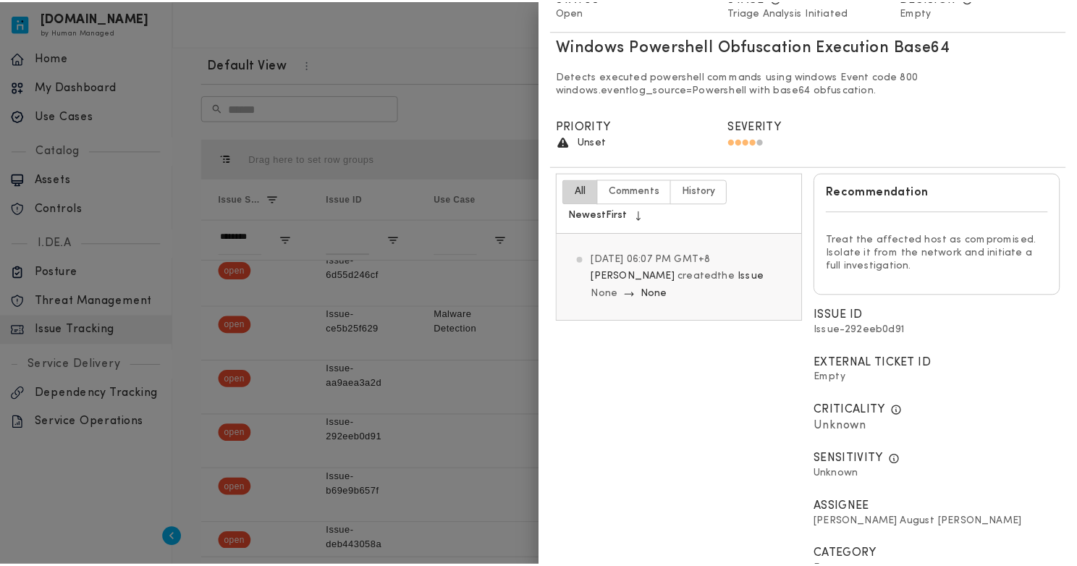
scroll to position [0, 0]
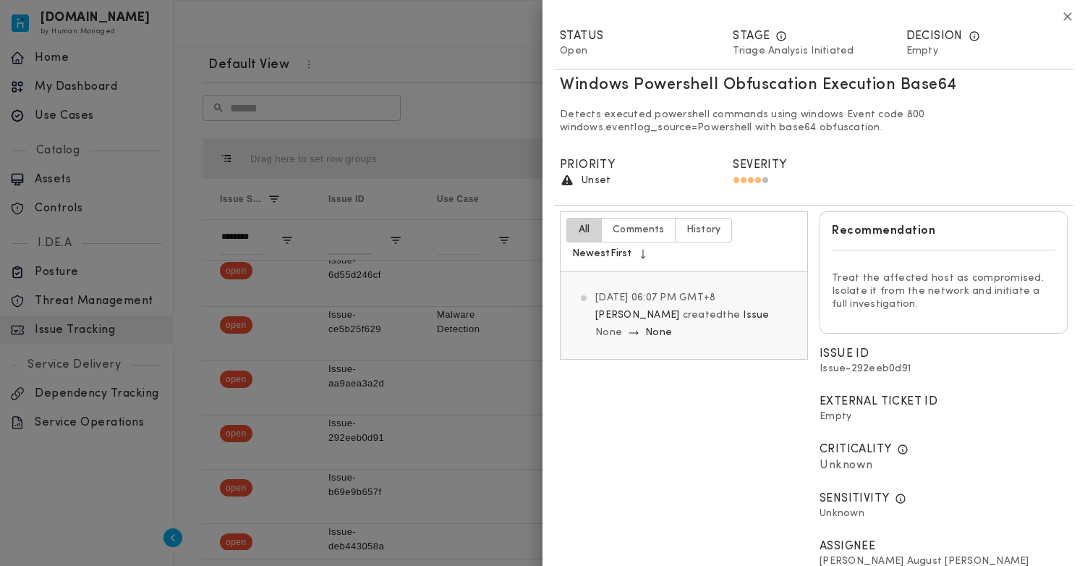
click at [1064, 15] on icon "button" at bounding box center [1068, 16] width 9 height 9
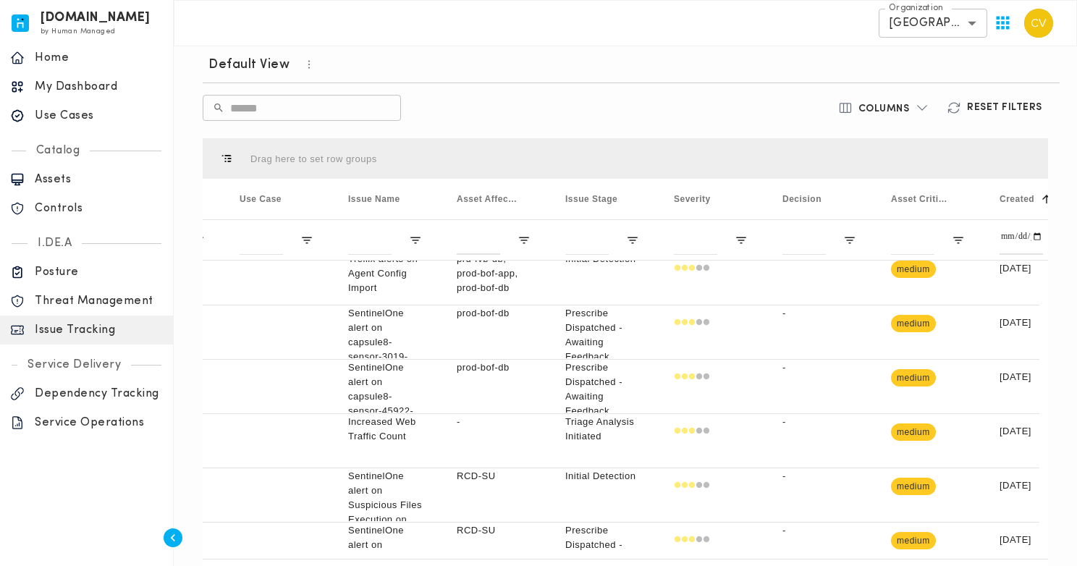
scroll to position [0, 300]
